Goal: Find specific page/section: Go to known website

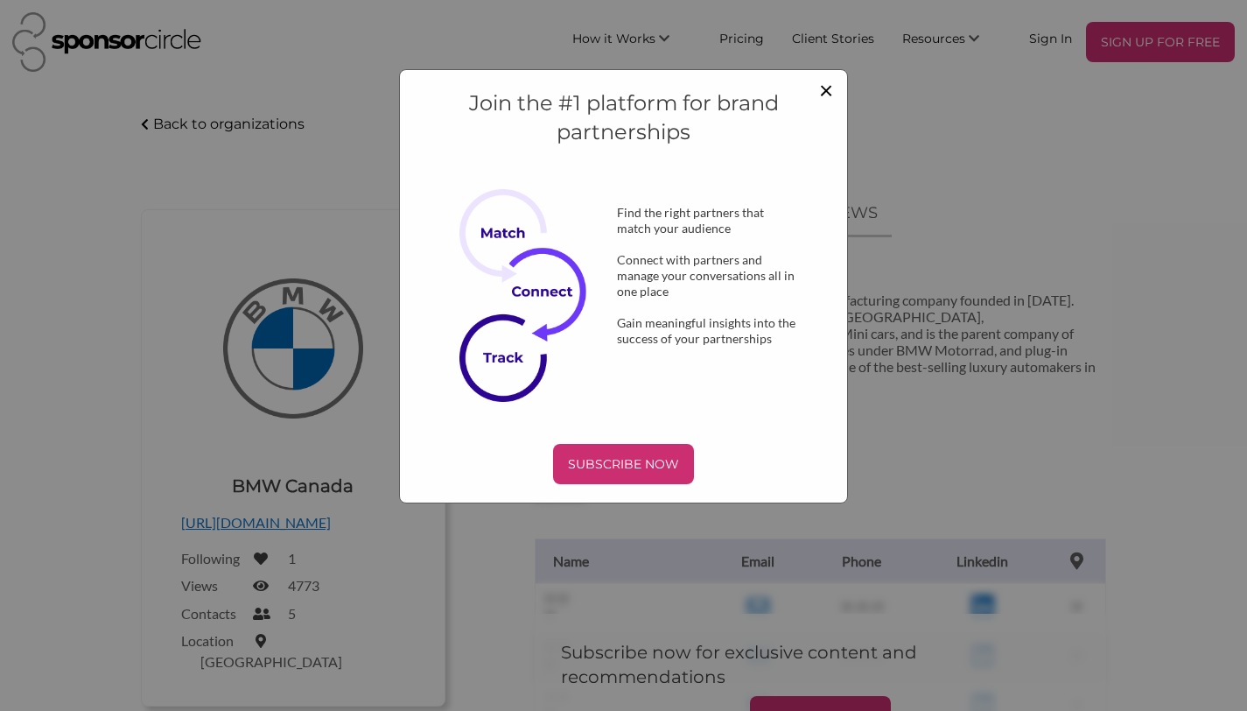
click at [825, 95] on span "×" at bounding box center [826, 89] width 14 height 30
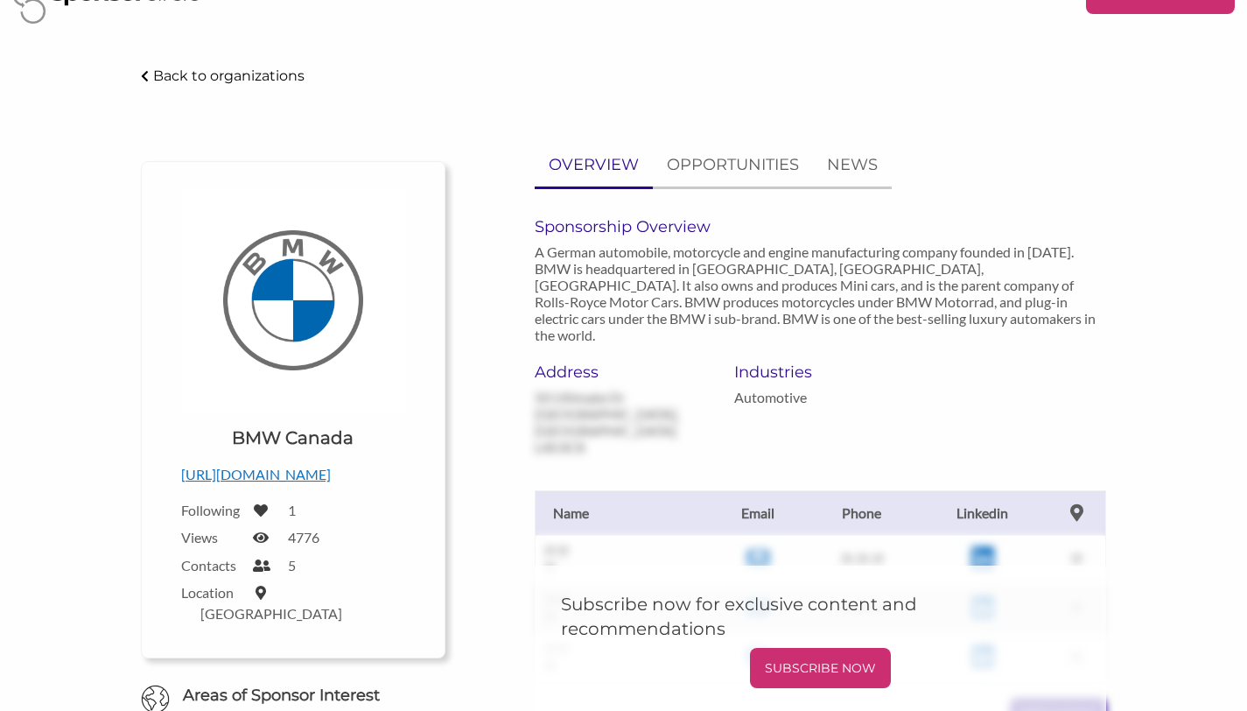
scroll to position [50, 0]
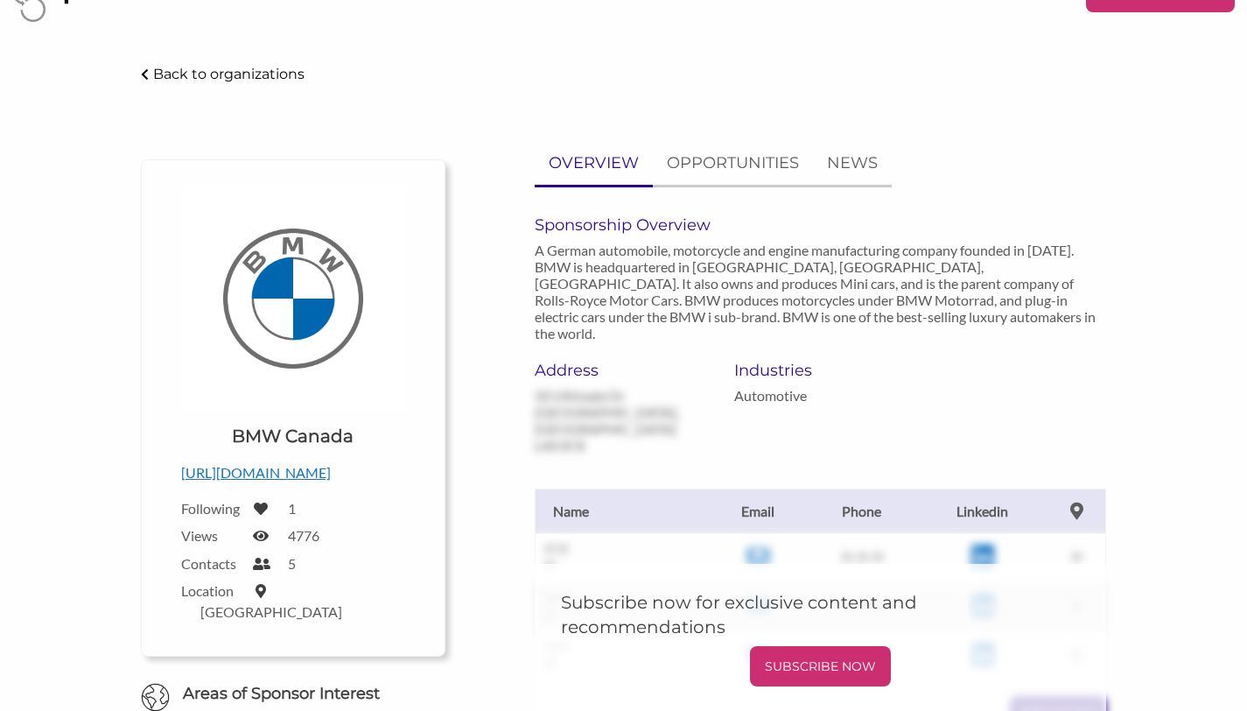
click at [263, 466] on p "[URL][DOMAIN_NAME]" at bounding box center [293, 472] width 224 height 23
